Goal: Navigation & Orientation: Find specific page/section

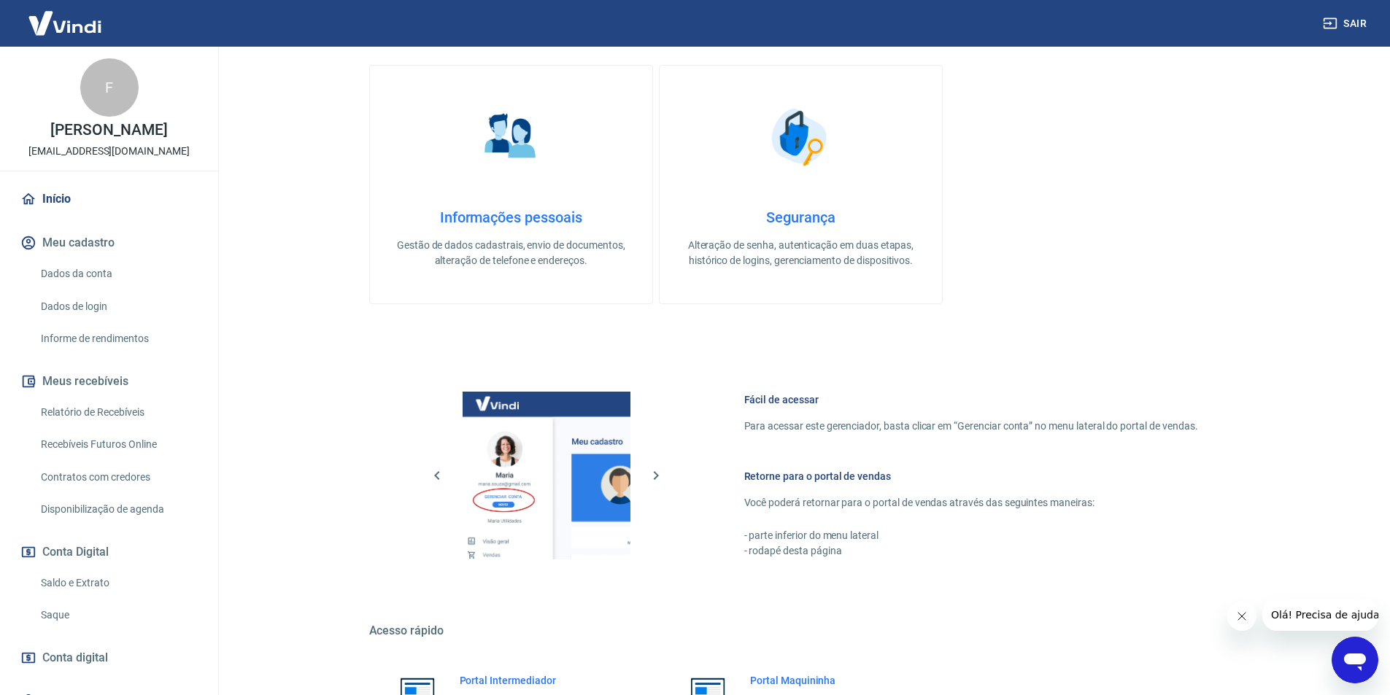
scroll to position [442, 0]
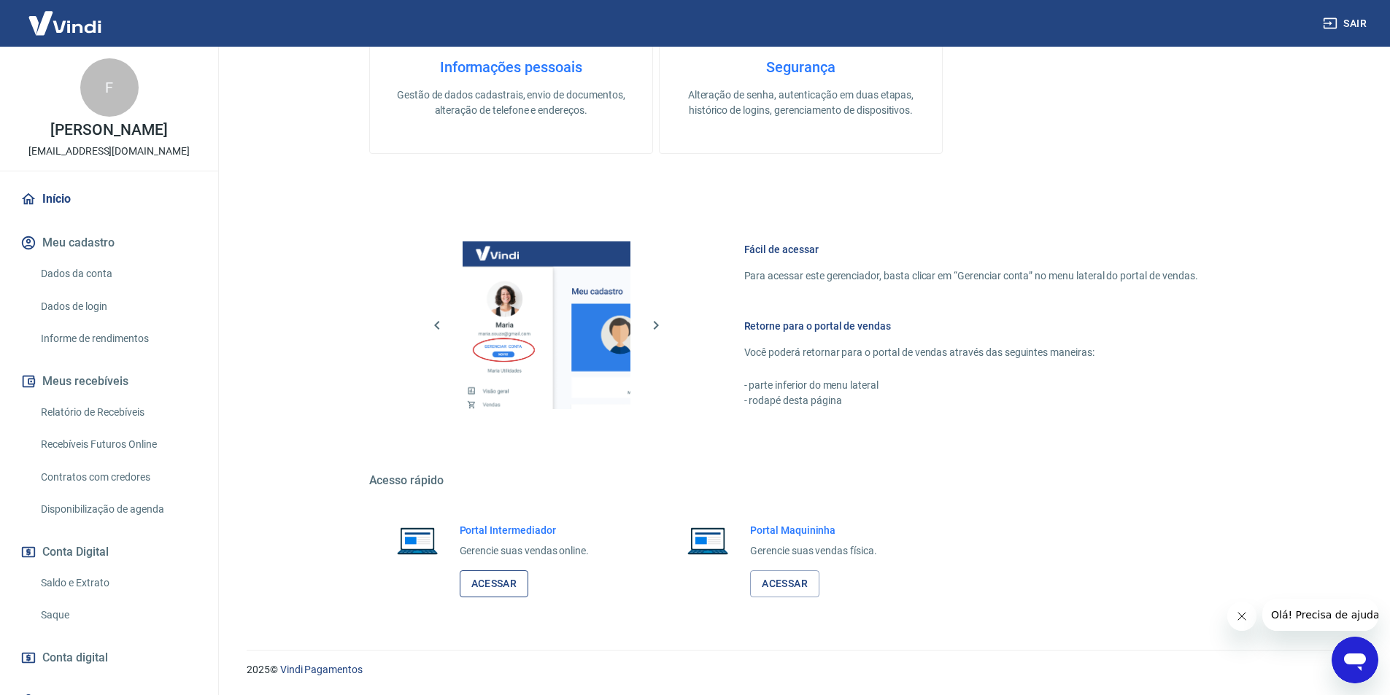
click at [519, 580] on link "Acessar" at bounding box center [494, 584] width 69 height 27
